Goal: Transaction & Acquisition: Purchase product/service

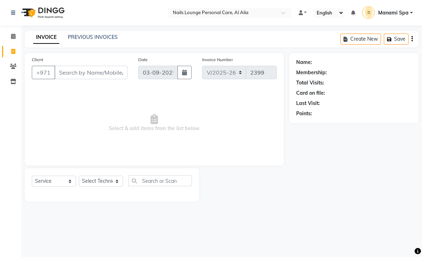
select select "6884"
select select "service"
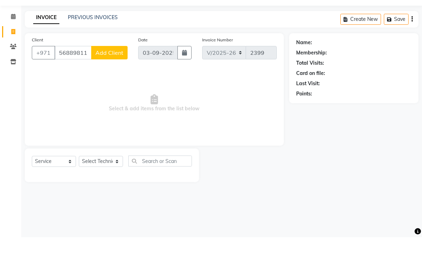
type input "568898118"
click at [115, 66] on button "Add Client" at bounding box center [109, 72] width 36 height 13
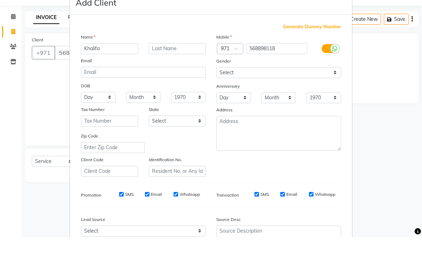
type input "Khalifa"
click at [392, 71] on ngb-modal-window "Add Client Generate Dummy Number Name Khalifa Email DOB Day 01 02 03 04 05 06 0…" at bounding box center [211, 128] width 422 height 257
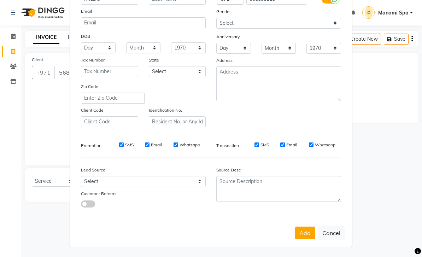
scroll to position [69, 0]
click at [309, 235] on button "Add" at bounding box center [305, 233] width 20 height 13
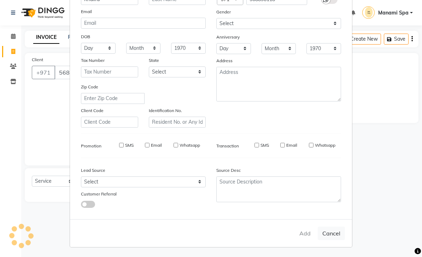
type input "56*****18"
select select
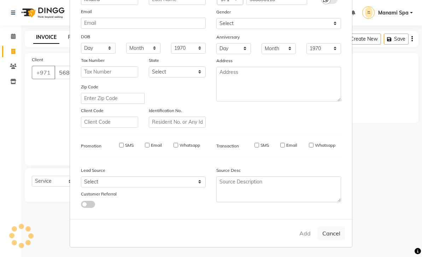
select select
checkbox input "false"
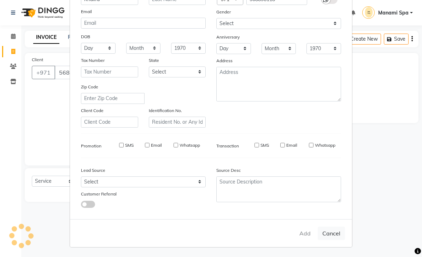
checkbox input "false"
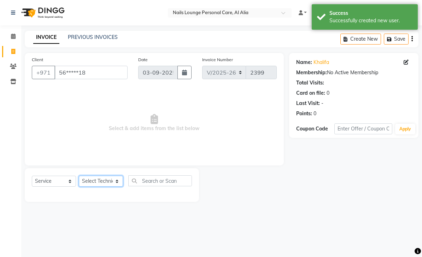
click at [115, 185] on select "Select Technician [PERSON_NAME] [PERSON_NAME] [PERSON_NAME] Spa Manami Spa 2 [P…" at bounding box center [101, 181] width 44 height 11
select select "71417"
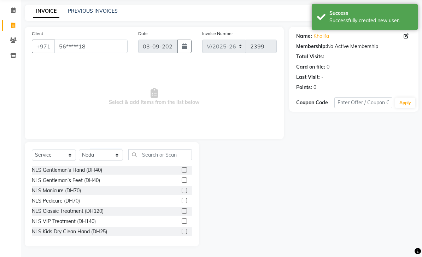
click at [95, 174] on div "NLS Gentleman’s Hand (DH40)" at bounding box center [67, 169] width 70 height 7
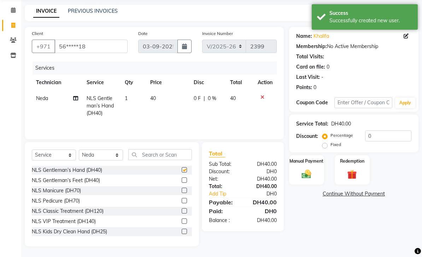
checkbox input "false"
click at [308, 179] on img at bounding box center [306, 173] width 16 height 11
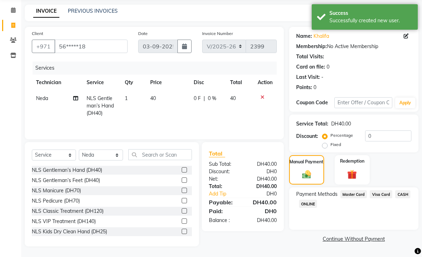
click at [350, 198] on span "Master Card" at bounding box center [353, 194] width 27 height 8
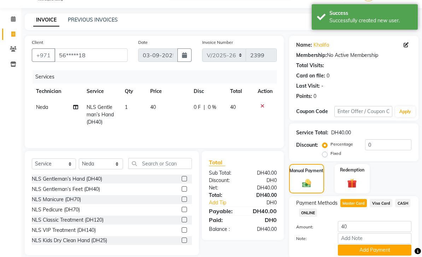
scroll to position [22, 0]
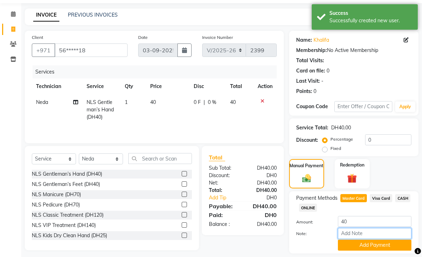
click at [361, 236] on input "Note:" at bounding box center [374, 233] width 73 height 11
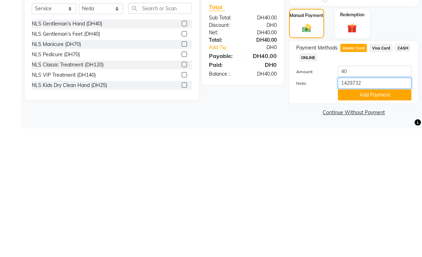
type input "14297327"
click at [356, 218] on button "Add Payment" at bounding box center [374, 223] width 73 height 11
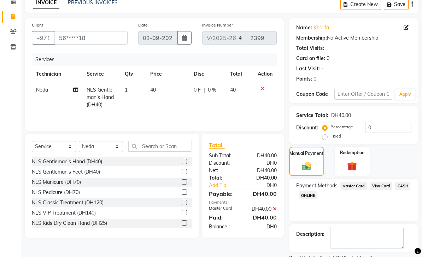
scroll to position [42, 0]
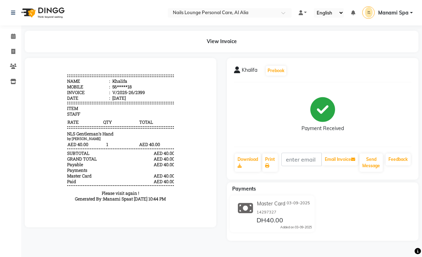
click at [13, 57] on link "Invoice" at bounding box center [10, 52] width 17 height 12
select select "service"
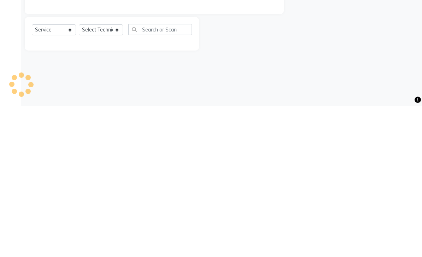
type input "2400"
select select "6884"
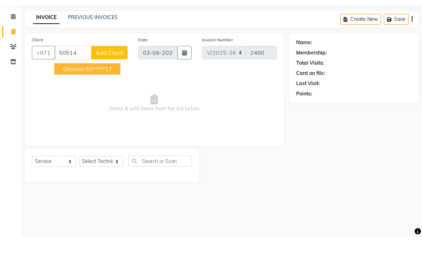
click at [109, 85] on ngb-highlight "50*****17" at bounding box center [98, 88] width 26 height 7
type input "50*****17"
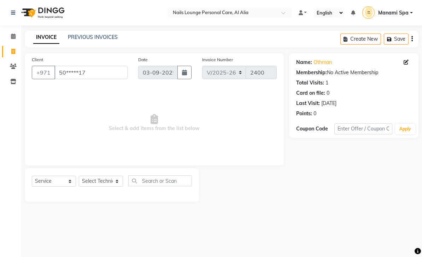
click at [402, 66] on div "Name: Othman" at bounding box center [353, 62] width 115 height 7
click at [404, 66] on span at bounding box center [407, 62] width 8 height 7
click at [330, 61] on link "Othman" at bounding box center [322, 62] width 18 height 7
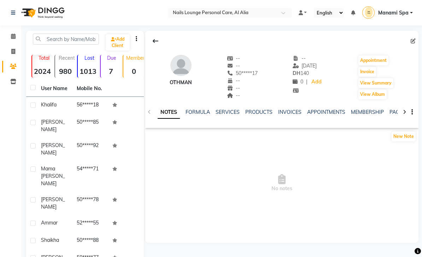
click at [13, 49] on icon at bounding box center [13, 51] width 4 height 5
select select "service"
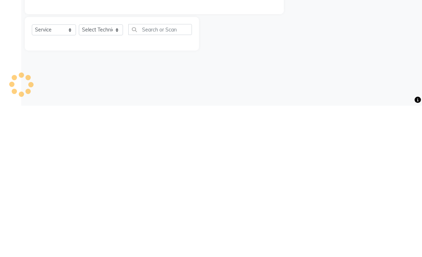
type input "2400"
select select "6884"
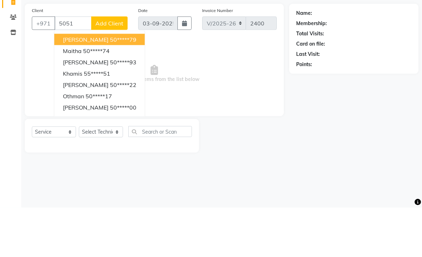
click at [104, 140] on button "Othman 50*****17" at bounding box center [99, 145] width 90 height 11
type input "50*****17"
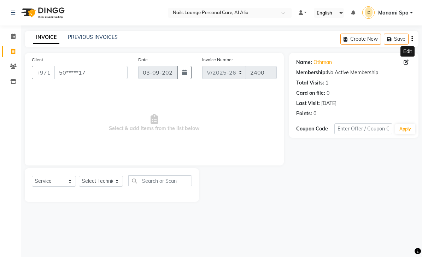
click at [403, 65] on icon at bounding box center [405, 62] width 5 height 5
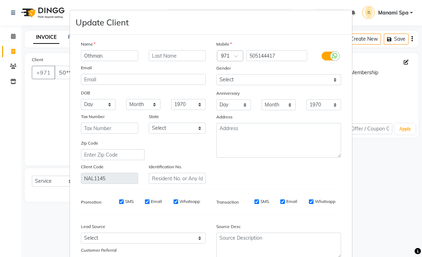
click at [120, 52] on input "Othman" at bounding box center [109, 55] width 57 height 11
click at [111, 59] on input "Othman" at bounding box center [109, 55] width 57 height 11
type input "O"
type input "Usman"
click at [364, 92] on ngb-modal-window "Update Client Name Usman Email DOB Day 01 02 03 04 05 06 07 08 09 10 11 12 13 1…" at bounding box center [211, 128] width 422 height 257
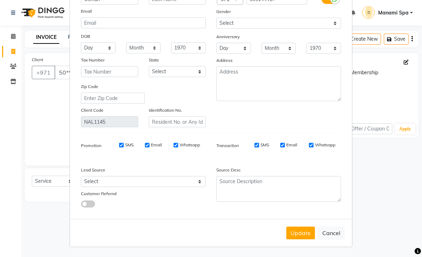
scroll to position [57, 0]
click at [304, 236] on button "Update" at bounding box center [300, 232] width 29 height 13
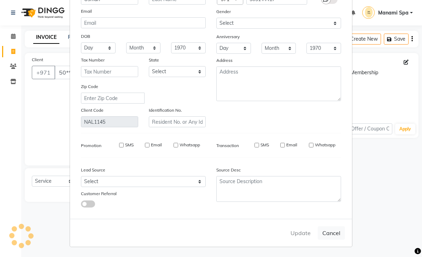
select select
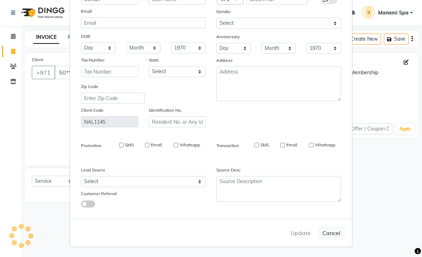
select select
checkbox input "false"
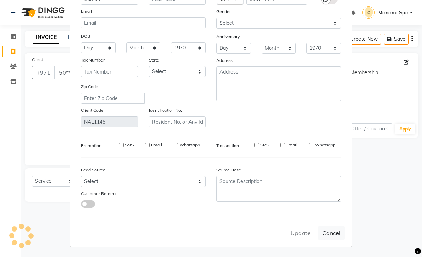
checkbox input "false"
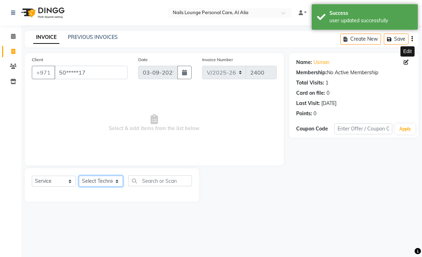
click at [116, 184] on select "Select Technician [PERSON_NAME] [PERSON_NAME] [PERSON_NAME] Spa Manami Spa 2 [P…" at bounding box center [101, 181] width 44 height 11
select select "53951"
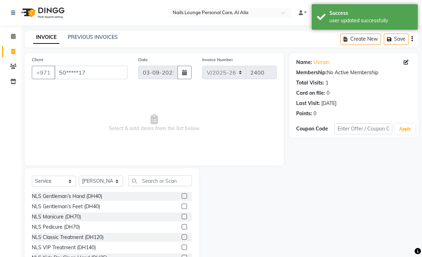
click at [99, 235] on div "NLS Classic Treatment (DH120)" at bounding box center [68, 236] width 72 height 7
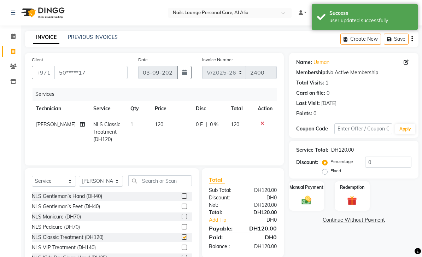
checkbox input "false"
click at [80, 126] on icon at bounding box center [82, 124] width 5 height 5
select select "53951"
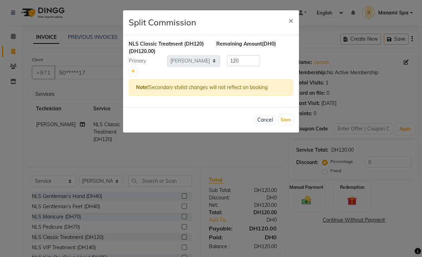
click at [130, 71] on link at bounding box center [132, 71] width 7 height 8
type input "60"
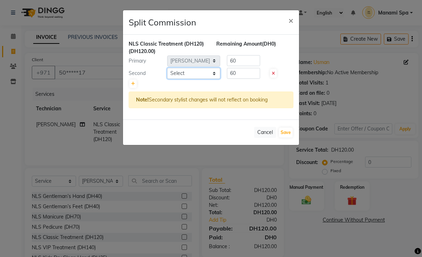
click at [217, 76] on select "Select [PERSON_NAME] [PERSON_NAME] [PERSON_NAME] Spa Manami Spa 2 [PERSON_NAME]…" at bounding box center [193, 73] width 53 height 11
select select "53950"
click at [286, 135] on button "Save" at bounding box center [286, 132] width 14 height 10
select select "Select"
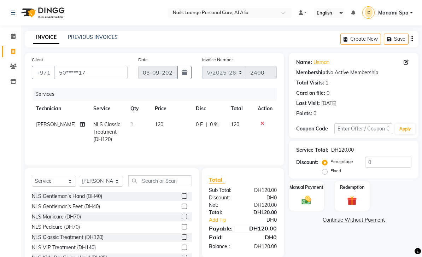
click at [306, 199] on img at bounding box center [306, 200] width 16 height 11
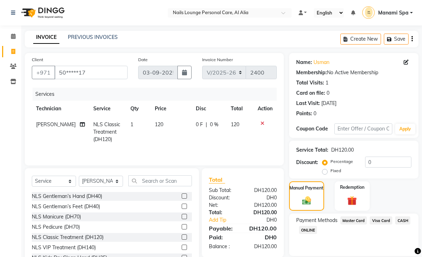
click at [382, 224] on span "Visa Card" at bounding box center [380, 220] width 23 height 8
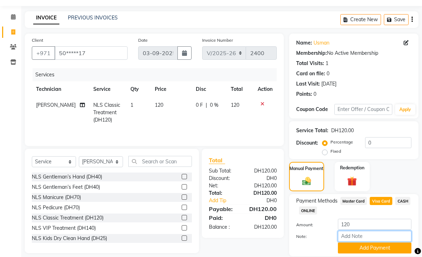
click at [369, 241] on input "Note:" at bounding box center [374, 236] width 73 height 11
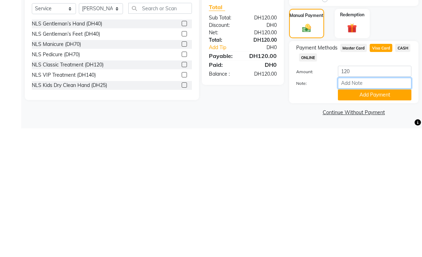
type input "Q"
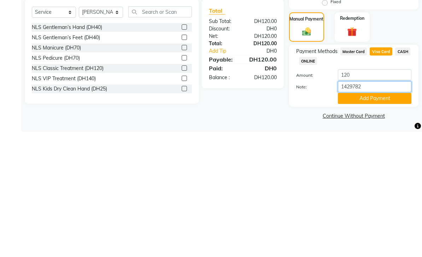
type input "14297828"
click at [364, 218] on button "Add Payment" at bounding box center [374, 223] width 73 height 11
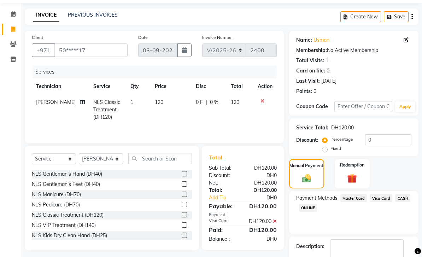
scroll to position [42, 0]
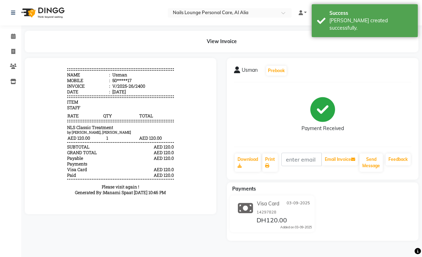
scroll to position [8, 0]
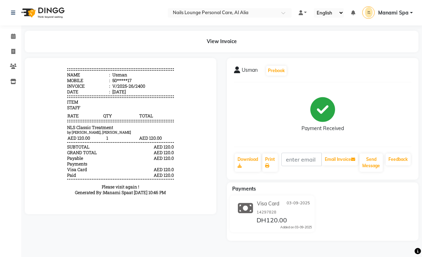
click at [11, 52] on span at bounding box center [13, 52] width 12 height 8
select select "service"
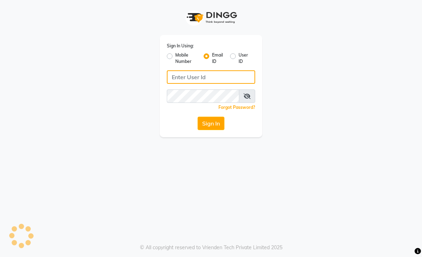
click at [227, 81] on input "Username" at bounding box center [211, 76] width 88 height 13
type input "[EMAIL_ADDRESS][DOMAIN_NAME]"
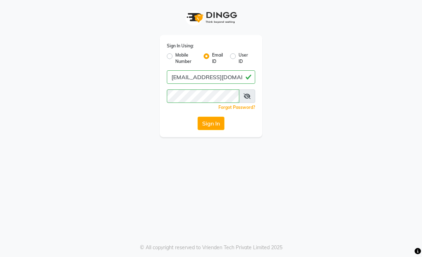
click at [216, 128] on button "Sign In" at bounding box center [210, 123] width 27 height 13
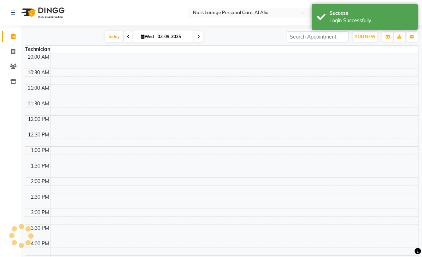
select select "en"
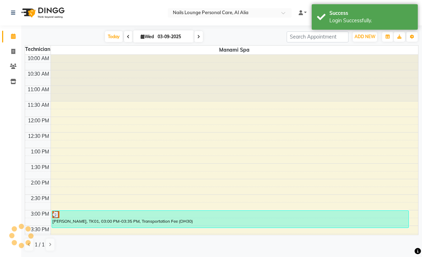
scroll to position [242, 0]
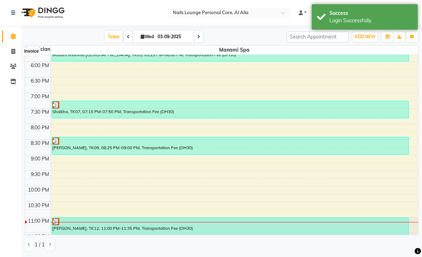
click at [8, 49] on span at bounding box center [13, 52] width 12 height 8
select select "service"
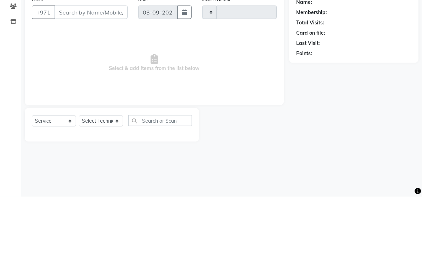
type input "2401"
select select "6884"
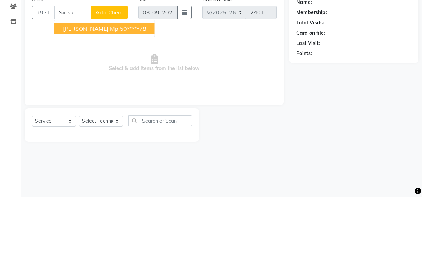
click at [127, 83] on button "[PERSON_NAME] mp 50*****78" at bounding box center [104, 88] width 100 height 11
type input "50*****78"
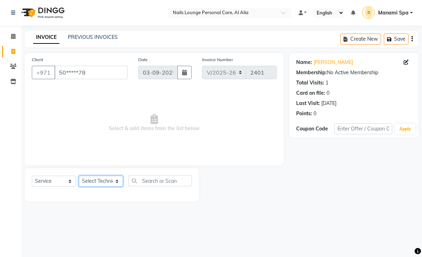
click at [119, 180] on select "Select Technician [PERSON_NAME] [PERSON_NAME] [PERSON_NAME] Spa Manami Spa 2 [P…" at bounding box center [101, 181] width 44 height 11
select select "71417"
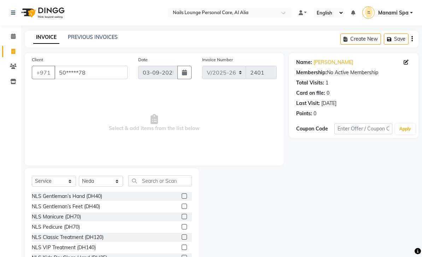
click at [98, 209] on div "NLS Gentleman’s Feet (DH40)" at bounding box center [66, 206] width 68 height 7
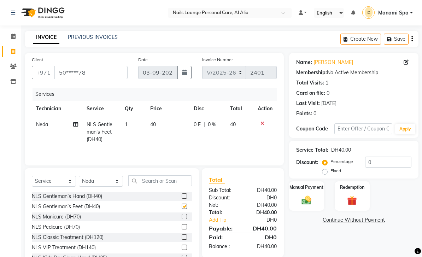
checkbox input "false"
click at [306, 198] on img at bounding box center [306, 200] width 16 height 11
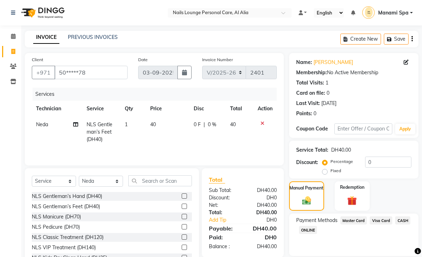
click at [385, 219] on span "Visa Card" at bounding box center [380, 220] width 23 height 8
click at [229, 219] on link "Add Tip" at bounding box center [226, 219] width 46 height 7
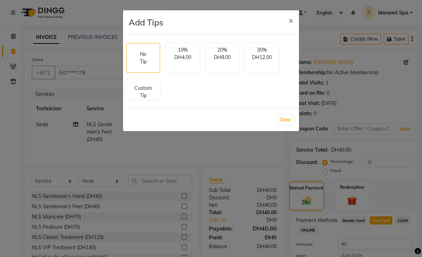
click at [147, 88] on p "Custom Tip" at bounding box center [143, 91] width 25 height 15
select select "71417"
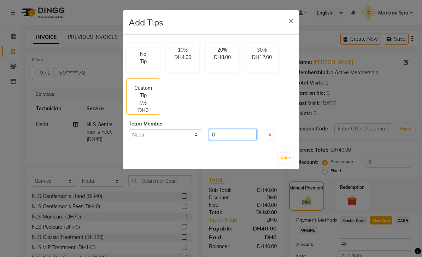
click at [237, 136] on input "0" at bounding box center [233, 134] width 48 height 11
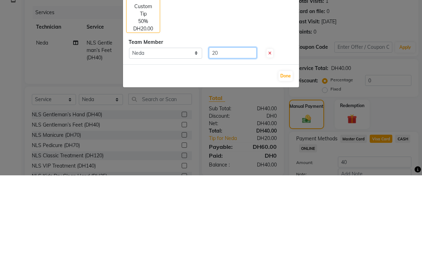
type input "20"
click at [288, 153] on button "Done" at bounding box center [285, 158] width 14 height 10
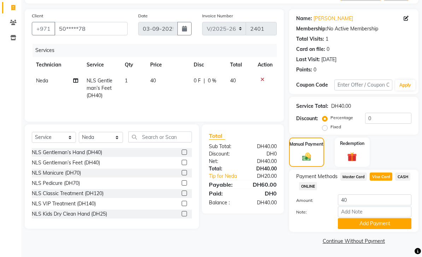
click at [382, 177] on span "Visa Card" at bounding box center [380, 176] width 23 height 8
type input "60"
click at [260, 82] on td at bounding box center [264, 88] width 23 height 31
click at [261, 77] on icon at bounding box center [262, 79] width 4 height 5
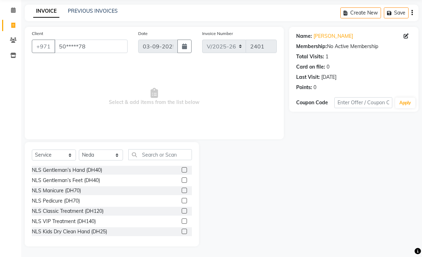
scroll to position [26, 0]
click at [99, 181] on div "NLS Gentleman’s Feet (DH40)" at bounding box center [66, 180] width 68 height 7
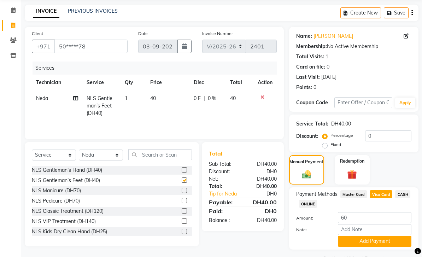
checkbox input "false"
click at [244, 194] on link "Tip for Neda" at bounding box center [226, 193] width 46 height 7
select select "71417"
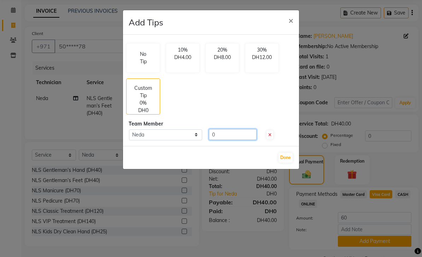
click at [223, 131] on input "0" at bounding box center [233, 134] width 48 height 11
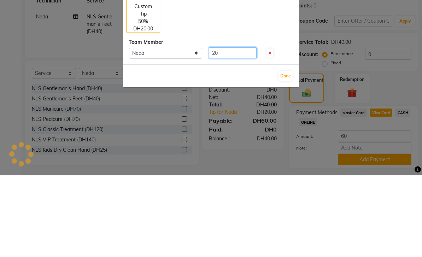
type input "20"
click at [286, 146] on div "Done" at bounding box center [211, 157] width 176 height 23
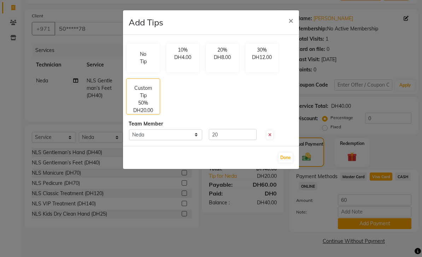
click at [288, 158] on button "Done" at bounding box center [285, 158] width 14 height 10
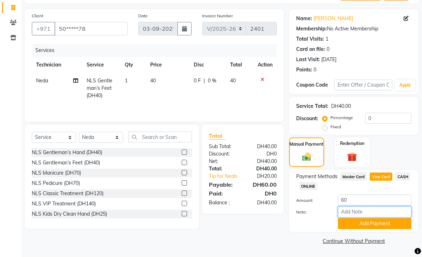
click at [377, 209] on input "Note:" at bounding box center [374, 211] width 73 height 11
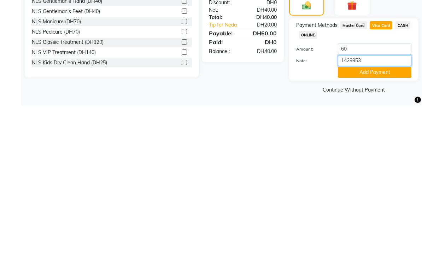
type input "14299536"
click at [382, 218] on button "Add Payment" at bounding box center [374, 223] width 73 height 11
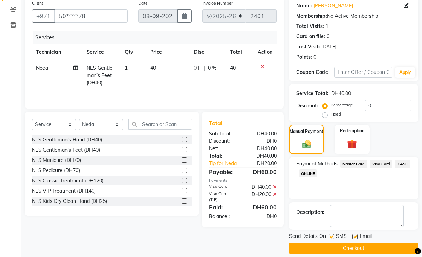
scroll to position [65, 0]
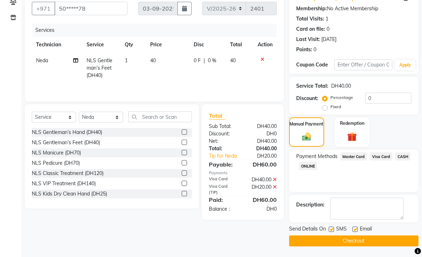
click at [367, 239] on button "Checkout" at bounding box center [353, 240] width 129 height 11
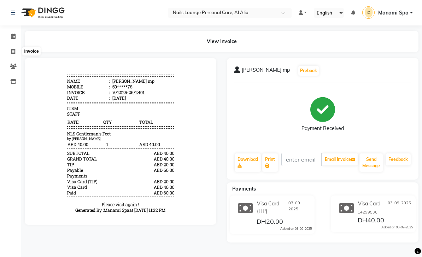
click at [12, 53] on icon at bounding box center [13, 51] width 4 height 5
select select "service"
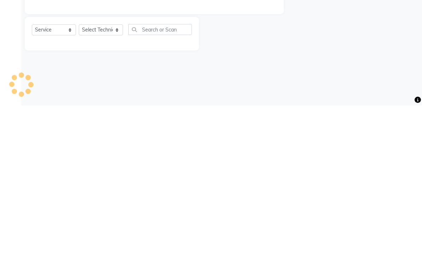
type input "2402"
select select "6884"
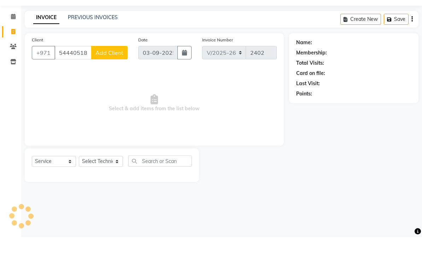
type input "544405185"
click at [117, 66] on button "Add Client" at bounding box center [109, 72] width 36 height 13
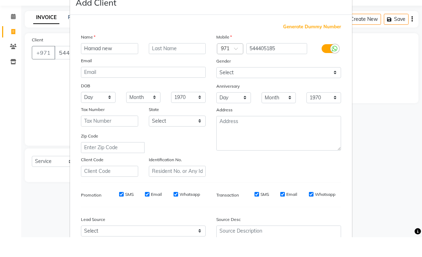
type input "Hamad new"
click at [384, 74] on ngb-modal-window "Add Client Generate Dummy Number Name Hamad new Email DOB Day 01 02 03 04 05 06…" at bounding box center [211, 128] width 422 height 257
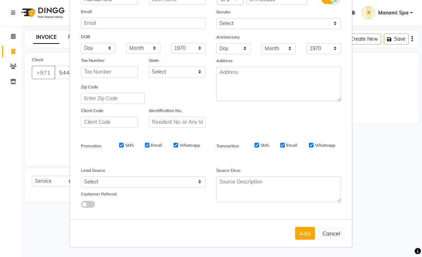
scroll to position [69, 0]
click at [309, 232] on button "Add" at bounding box center [305, 233] width 20 height 13
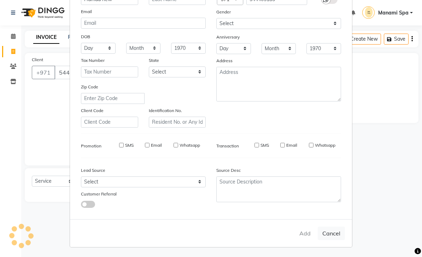
type input "54*****85"
select select
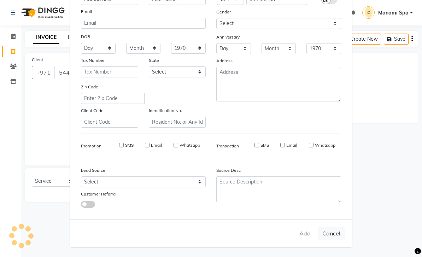
select select
checkbox input "false"
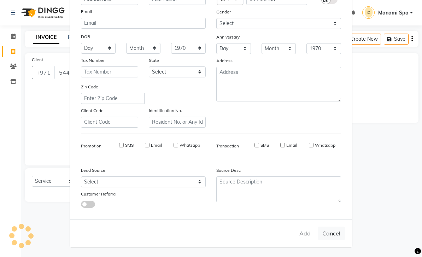
checkbox input "false"
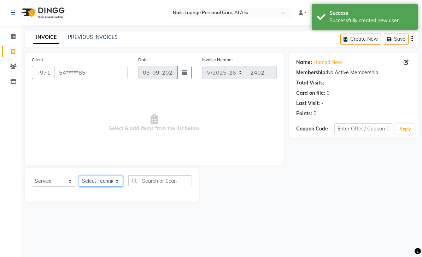
click at [120, 184] on select "Select Technician [PERSON_NAME] [PERSON_NAME] [PERSON_NAME] Spa Manami Spa 2 [P…" at bounding box center [101, 181] width 44 height 11
select select "53951"
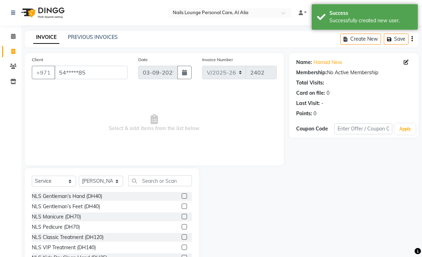
click at [101, 193] on div "NLS Gentleman’s Hand (DH40)" at bounding box center [67, 195] width 70 height 7
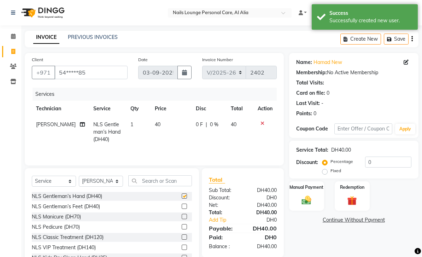
checkbox input "false"
click at [120, 181] on select "Select Technician [PERSON_NAME] [PERSON_NAME] [PERSON_NAME] Spa Manami Spa 2 [P…" at bounding box center [101, 181] width 44 height 11
select select "89757"
click at [99, 204] on div "NLS Gentleman’s Feet (DH40)" at bounding box center [66, 206] width 68 height 7
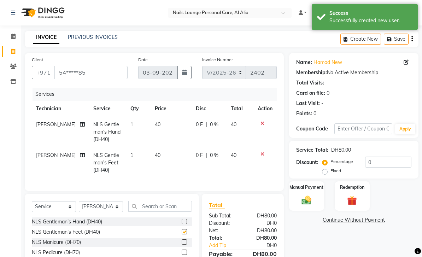
checkbox input "false"
click at [313, 205] on img at bounding box center [306, 200] width 16 height 11
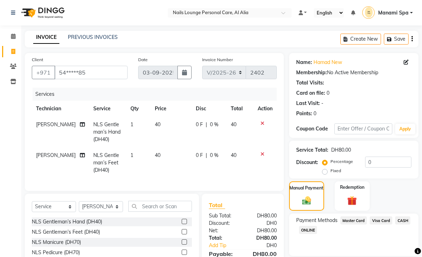
click at [382, 220] on span "Visa Card" at bounding box center [380, 220] width 23 height 8
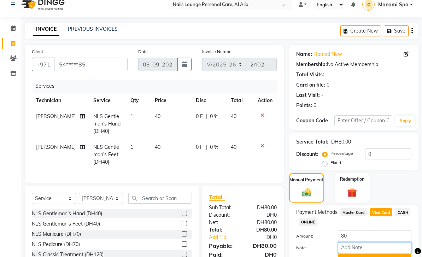
click at [371, 250] on input "Note:" at bounding box center [374, 247] width 73 height 11
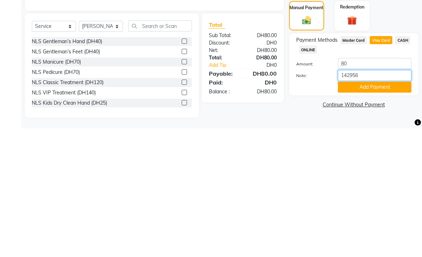
type input "1429565"
click at [380, 210] on button "Add Payment" at bounding box center [374, 215] width 73 height 11
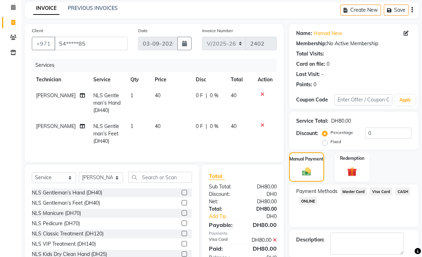
scroll to position [42, 0]
